Goal: Task Accomplishment & Management: Use online tool/utility

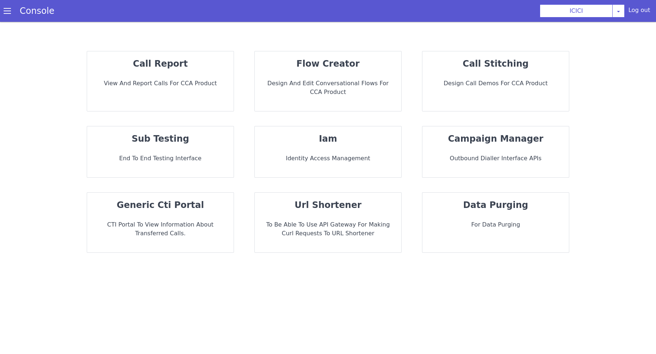
click at [364, 84] on p "Design and Edit Conversational flows for CCA Product" at bounding box center [327, 87] width 135 height 17
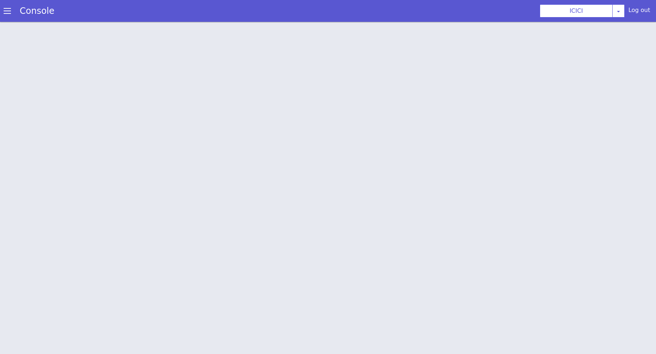
scroll to position [2, 0]
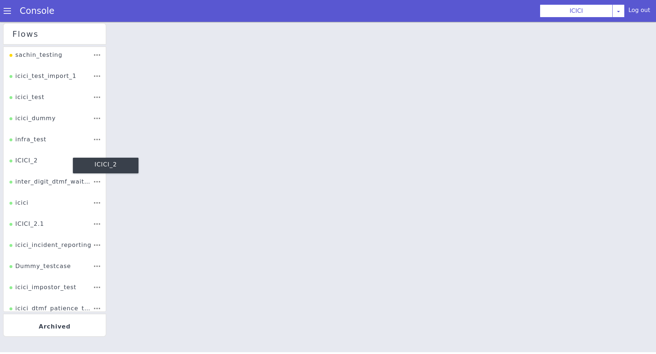
click at [29, 164] on div "ICICI_2" at bounding box center [23, 163] width 28 height 14
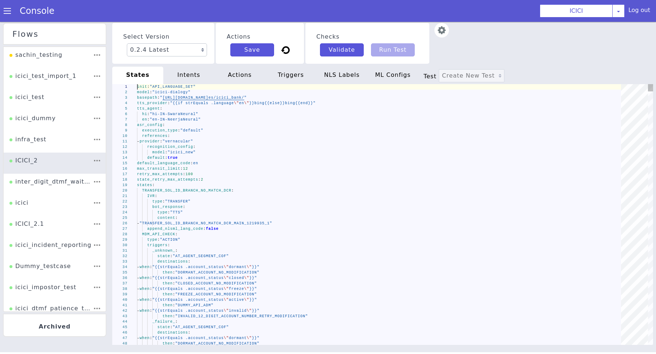
click at [239, 250] on div "_unknown_ :" at bounding box center [381, 250] width 489 height 5
type textarea "_unknown_: state: "AT_AGENT_SEGMENT_COF" destinations: - when: "{{strEquals .ac…"
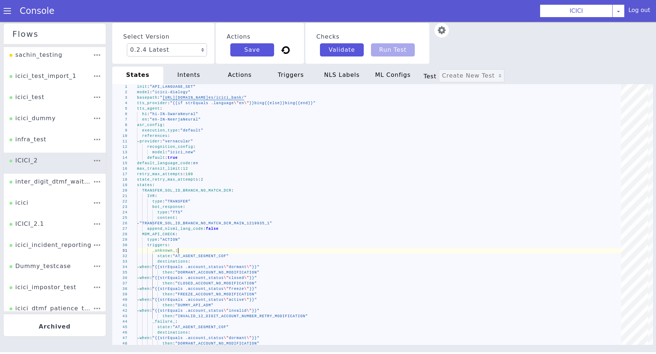
click at [443, 30] on img at bounding box center [441, 30] width 15 height 15
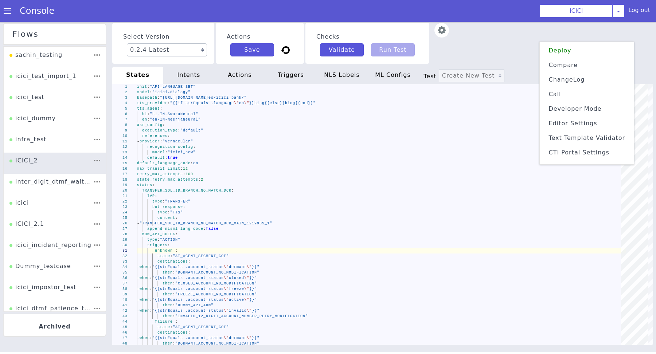
click at [580, 157] on span "Text Template Validator" at bounding box center [590, 164] width 76 height 15
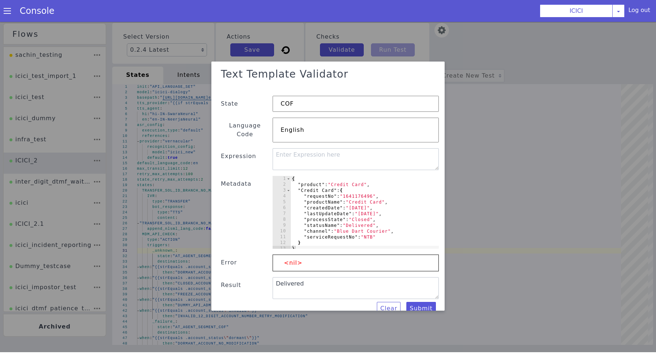
click at [374, 211] on div "{ "product" : "Credit Card" , "Credit Card" : { "requestNo" : "1641176496" , "p…" at bounding box center [364, 219] width 148 height 84
type textarea "} }"
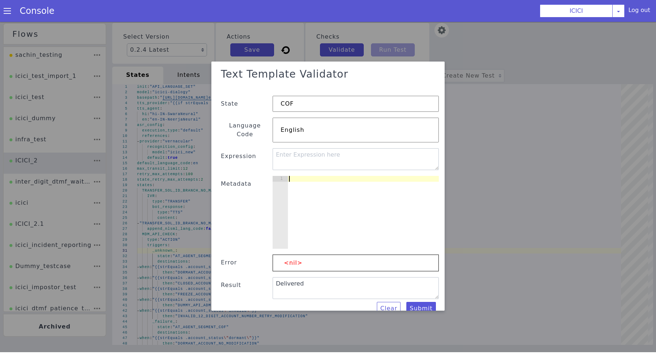
type textarea "{"
paste textarea "mobile_number_application_status""
paste textarea "sov_mobile_number"
click at [391, 181] on div "{ "sov_mobile_number" }" at bounding box center [362, 219] width 151 height 84
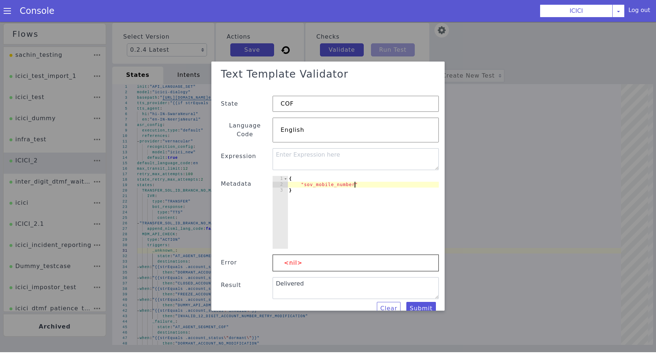
scroll to position [0, 0]
click at [377, 177] on div "{ "sov_mobile_number" }" at bounding box center [362, 219] width 151 height 84
type textarea ""sov_mobile_number": "[PHONE_NUMBER]"
click at [365, 151] on textarea at bounding box center [355, 161] width 166 height 22
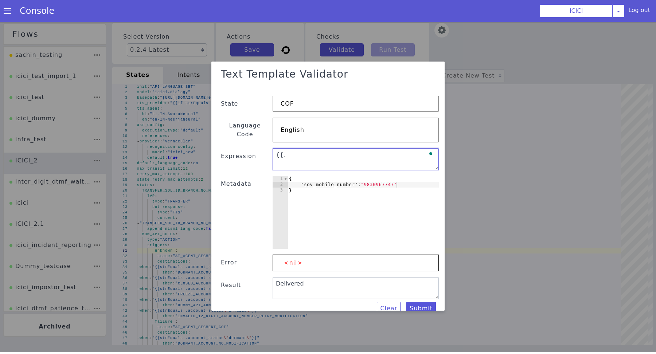
paste textarea "sov_mobile_number"
type textarea "{{.sov_mobile_number}}"
click at [425, 303] on button "Submit" at bounding box center [421, 309] width 30 height 13
type textarea "9830967747"
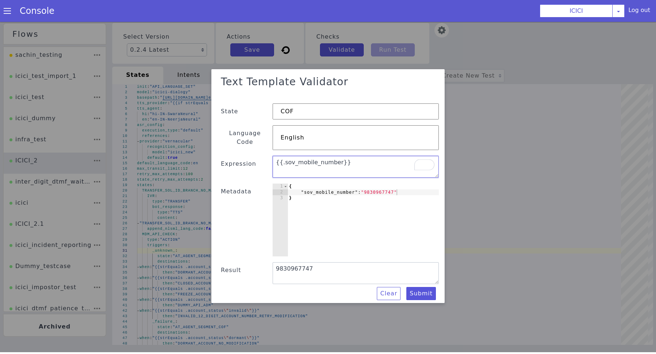
click at [286, 158] on textarea "{{.sov_mobile_number}}" at bounding box center [355, 168] width 166 height 22
type textarea "{{91-.sov_mobile_number}}"
click at [423, 291] on button "Submit" at bounding box center [421, 294] width 30 height 13
type textarea "{{91-.sov_mobile_number}}"
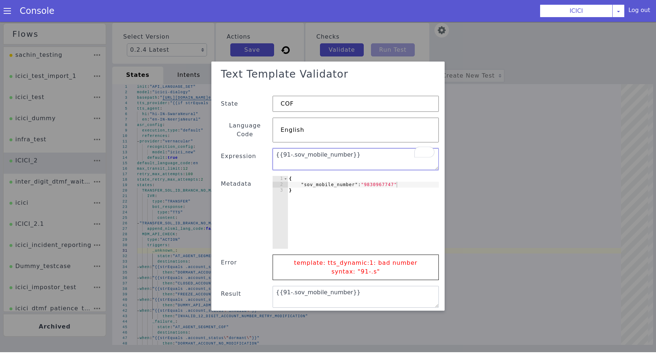
click at [293, 147] on textarea "{{91-.sov_mobile_number}}" at bounding box center [357, 162] width 167 height 32
type textarea "91-{{.sov_mobile_number}}"
click at [421, 312] on button "Submit" at bounding box center [421, 318] width 30 height 13
type textarea "91-9830967747"
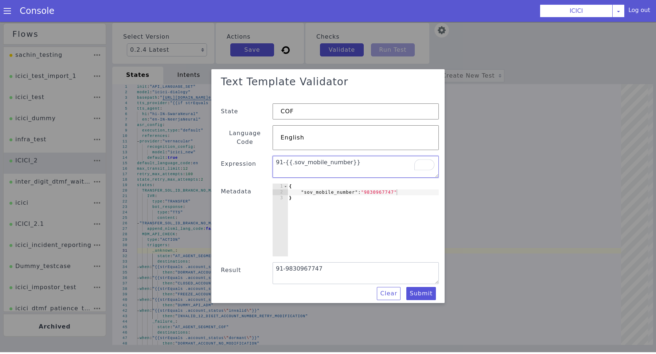
click at [357, 158] on textarea "91-{{.sov_mobile_number}}" at bounding box center [355, 168] width 166 height 22
click at [291, 161] on textarea "91-{{.sov_mobile_number}}" at bounding box center [355, 168] width 166 height 22
type textarea "91-{{##sov_mobile_number}}"
click at [418, 296] on button "Submit" at bounding box center [409, 304] width 31 height 16
type textarea "91-{{##sov_mobile_number}}"
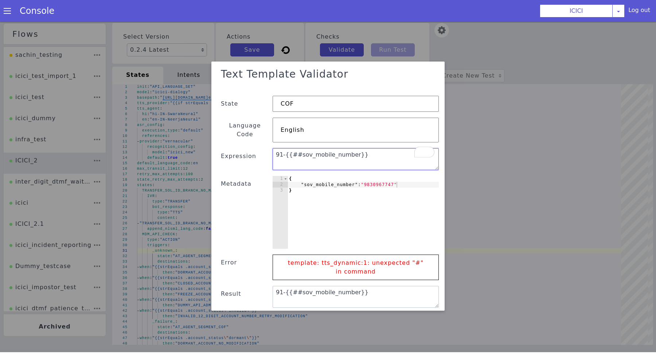
click at [373, 154] on textarea "91-{{##sov_mobile_number}}" at bounding box center [355, 161] width 166 height 22
